Goal: Check status: Check status

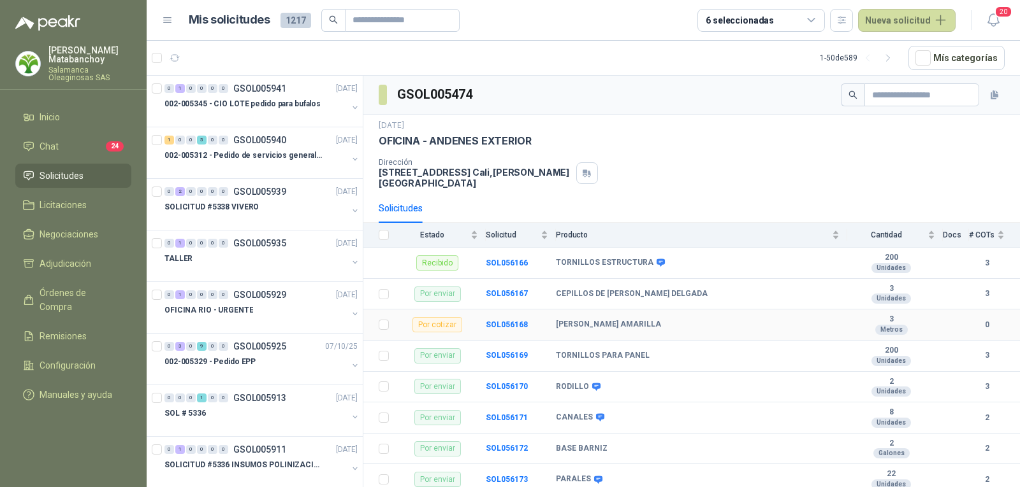
scroll to position [1338, 0]
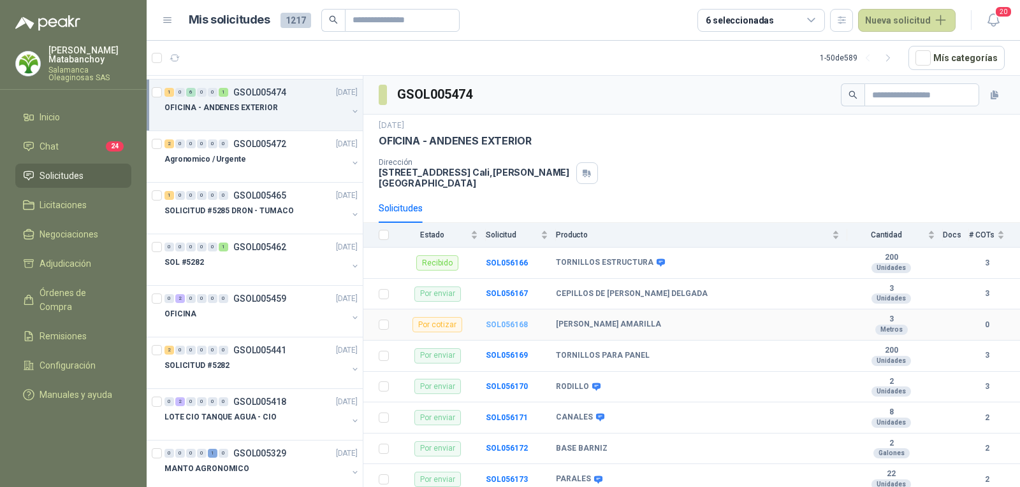
click at [508, 321] on b "SOL056168" at bounding box center [507, 325] width 42 height 9
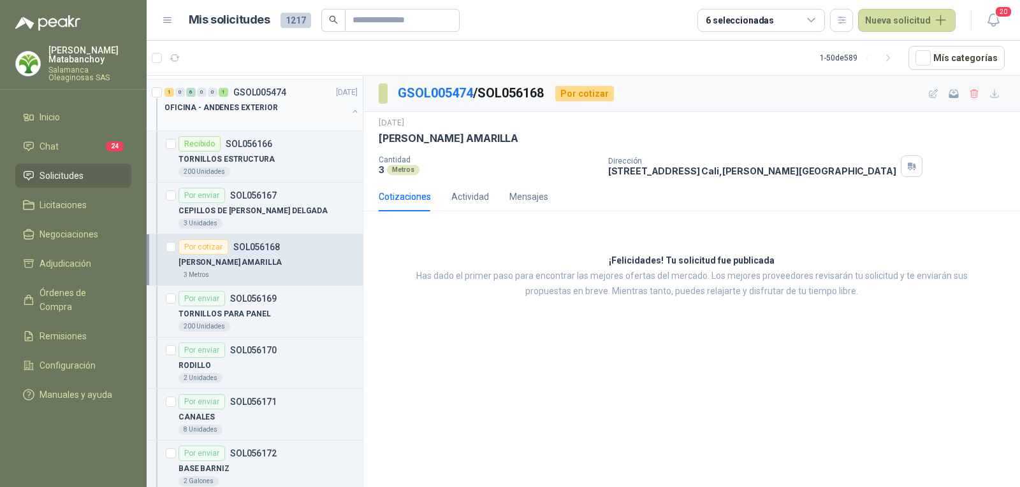
click at [291, 106] on div "OFICINA - ANDENES EXTERIOR" at bounding box center [255, 107] width 183 height 15
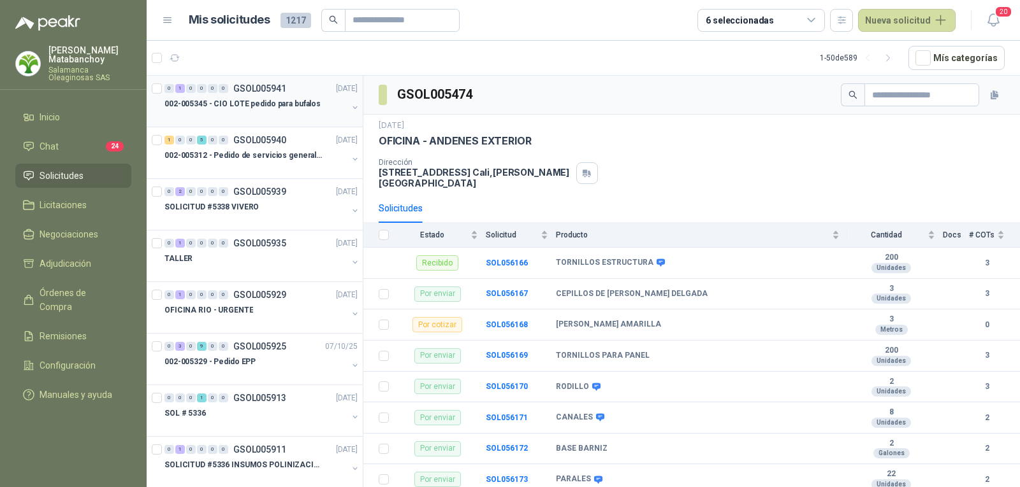
click at [236, 112] on div at bounding box center [255, 117] width 183 height 10
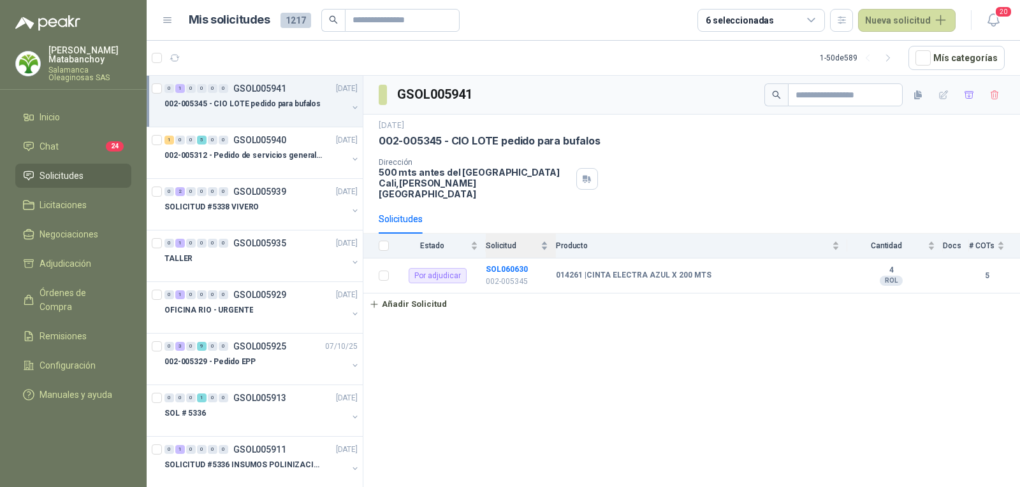
click at [502, 247] on div "Solicitud" at bounding box center [517, 246] width 62 height 13
click at [502, 265] on b "SOL060630" at bounding box center [507, 269] width 42 height 9
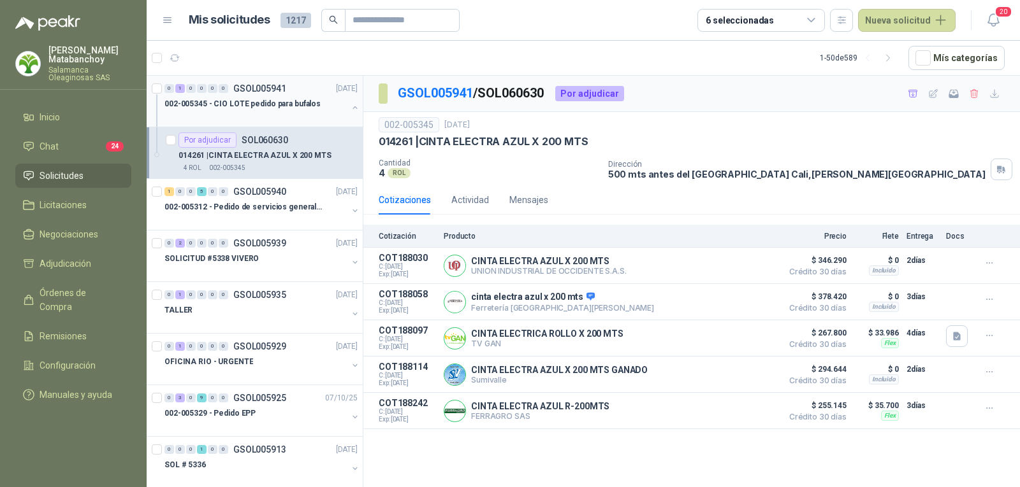
click at [301, 89] on div "0 1 0 0 0 0 GSOL005941 [DATE]" at bounding box center [262, 88] width 196 height 15
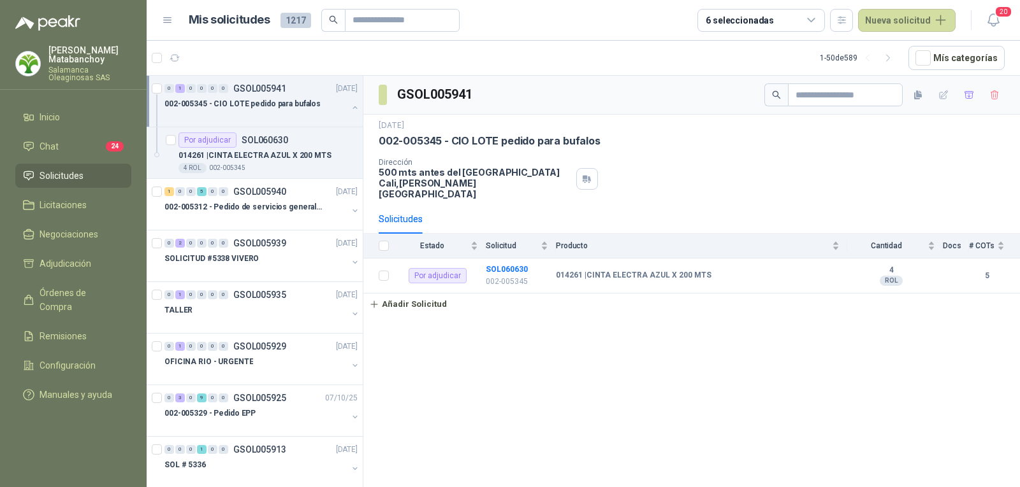
click at [350, 110] on button "button" at bounding box center [355, 108] width 10 height 10
